Goal: Navigation & Orientation: Find specific page/section

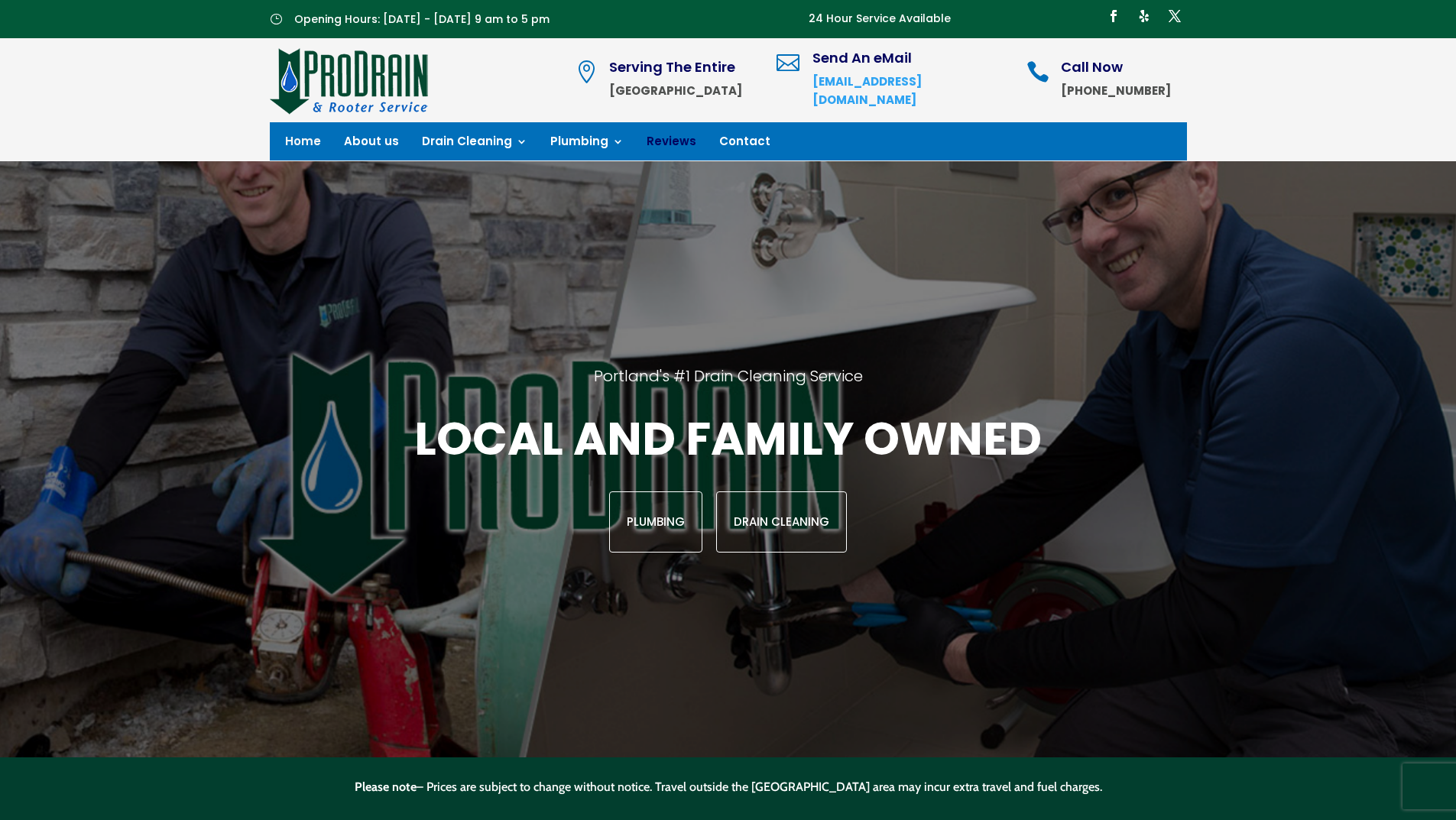
click at [655, 139] on link "Reviews" at bounding box center [671, 144] width 50 height 17
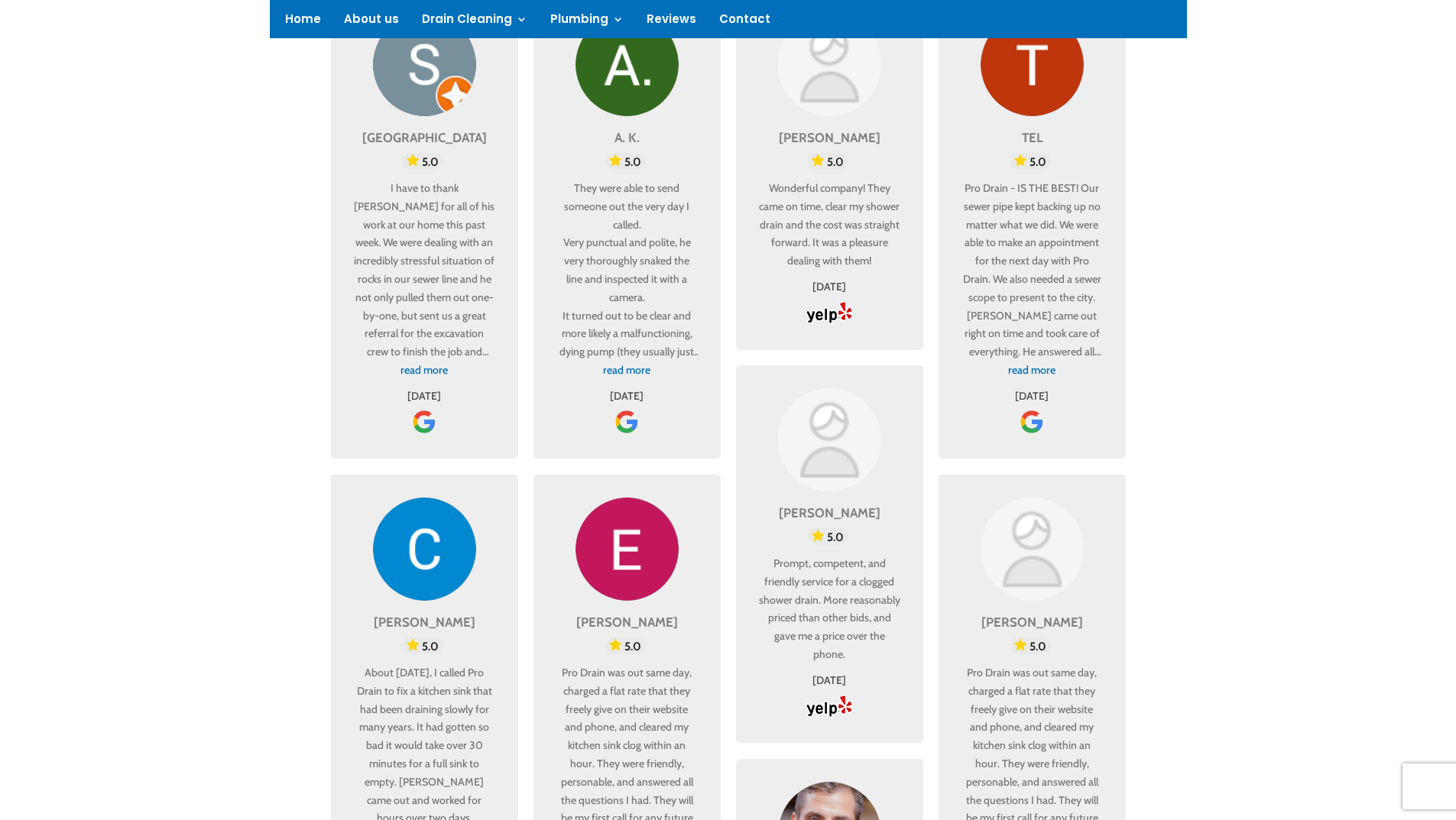
scroll to position [1147, 0]
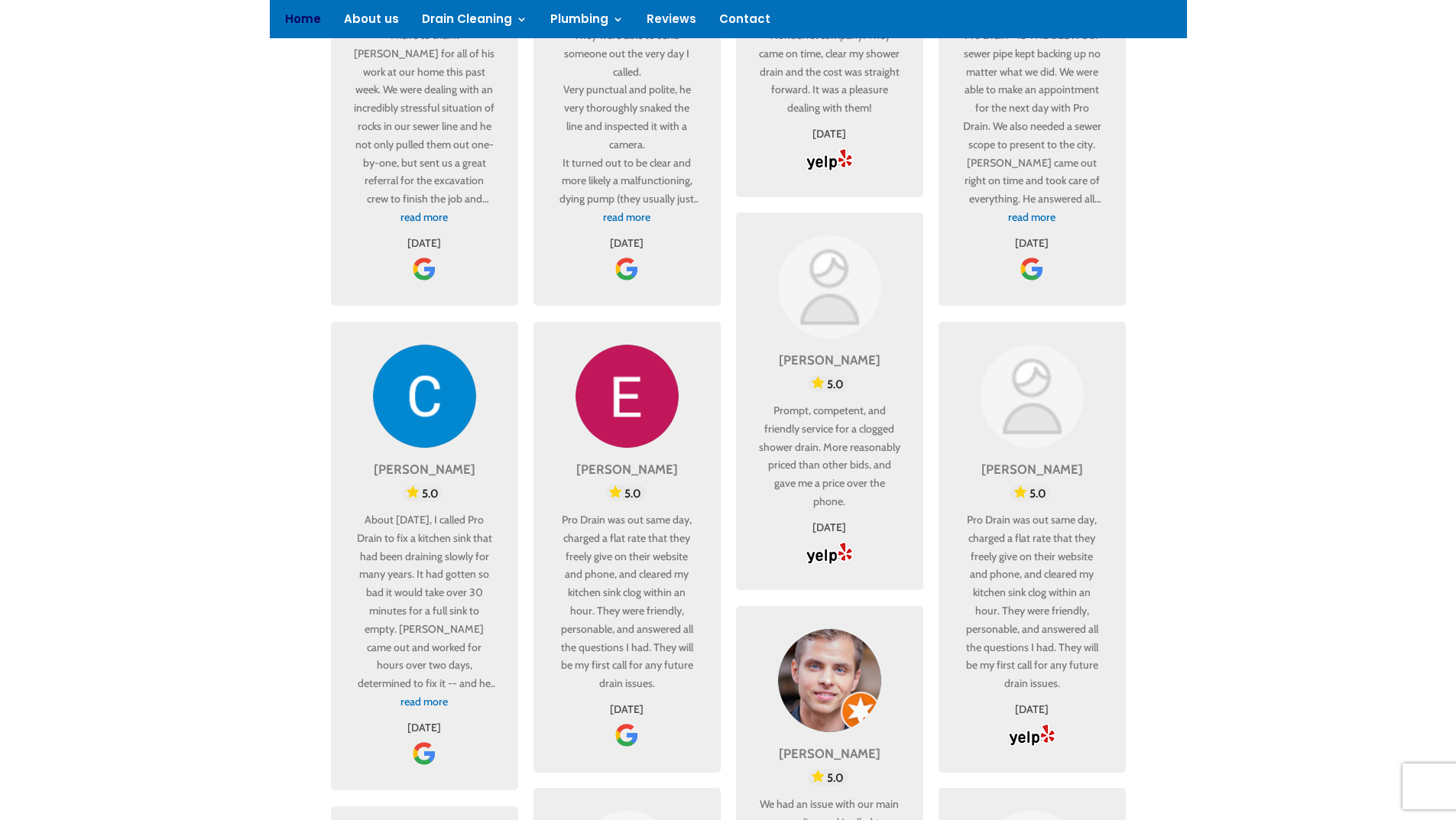
click at [310, 19] on link "Home" at bounding box center [302, 21] width 36 height 17
